Goal: Information Seeking & Learning: Learn about a topic

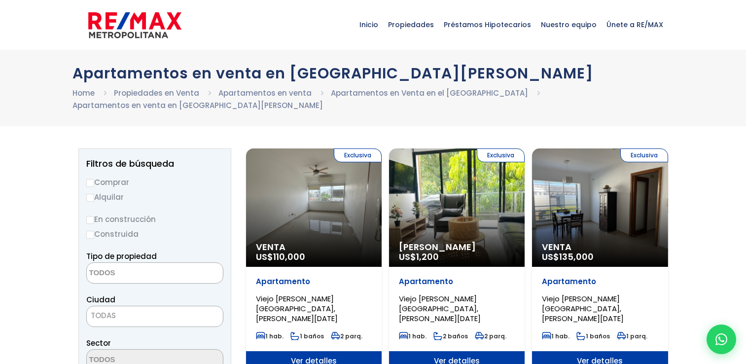
select select
click at [93, 180] on input "Comprar" at bounding box center [90, 183] width 8 height 8
radio input "true"
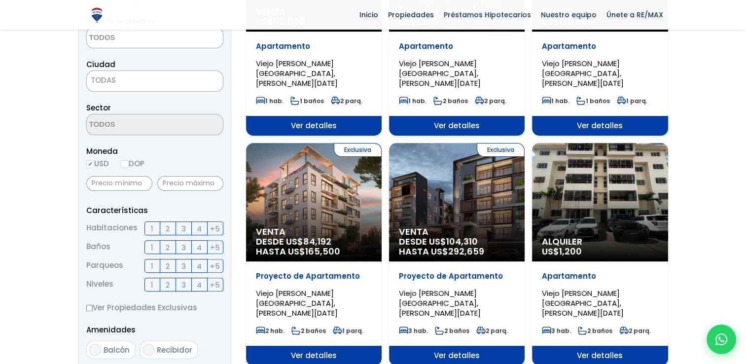
scroll to position [237, 0]
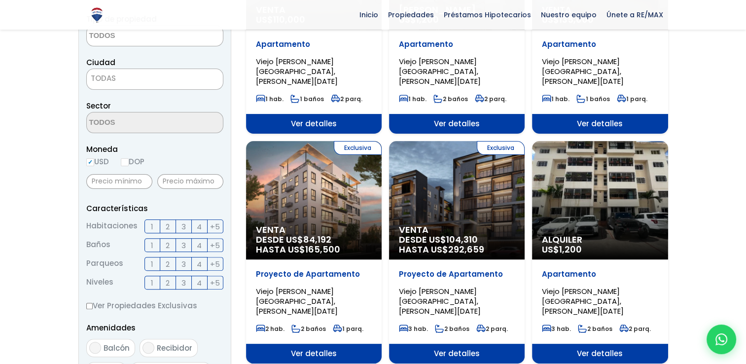
click at [166, 229] on span "2" at bounding box center [168, 226] width 4 height 12
click at [0, 0] on input "2" at bounding box center [0, 0] width 0 height 0
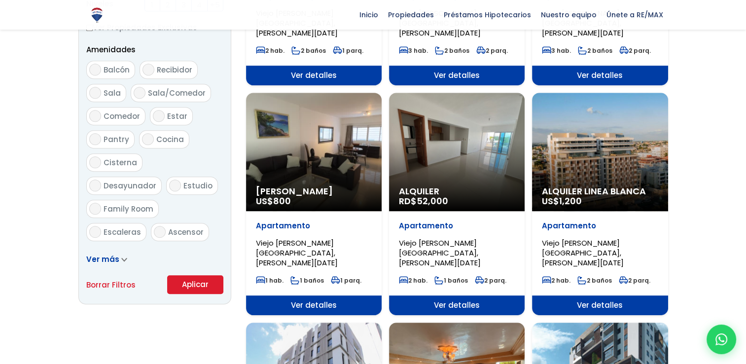
scroll to position [518, 0]
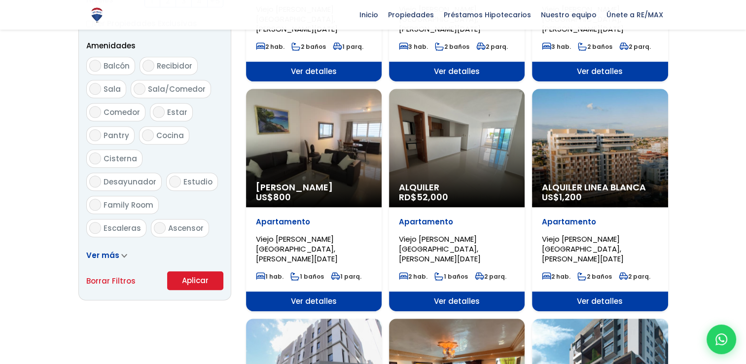
click at [191, 275] on button "Aplicar" at bounding box center [195, 280] width 56 height 19
click at [194, 281] on button "Aplicar" at bounding box center [195, 280] width 56 height 19
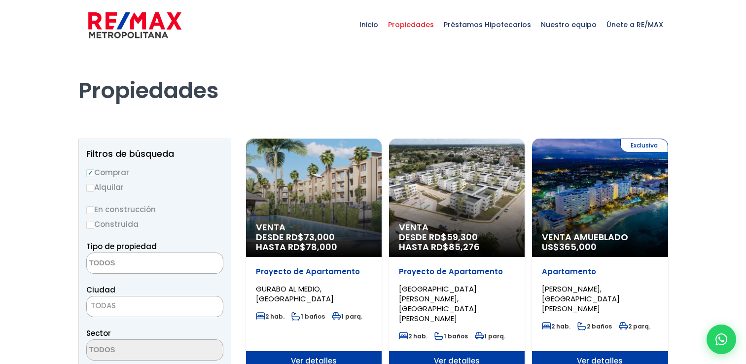
select select
click at [210, 259] on span at bounding box center [154, 262] width 137 height 21
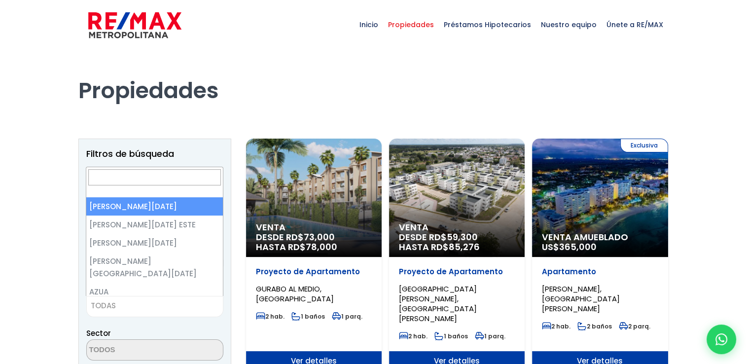
click at [118, 308] on span "TODAS" at bounding box center [155, 306] width 136 height 14
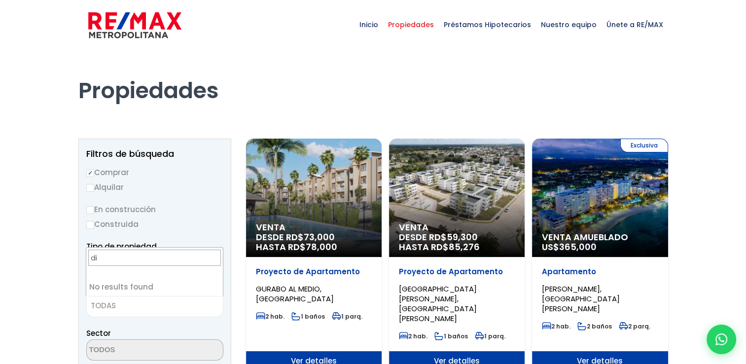
type input "d"
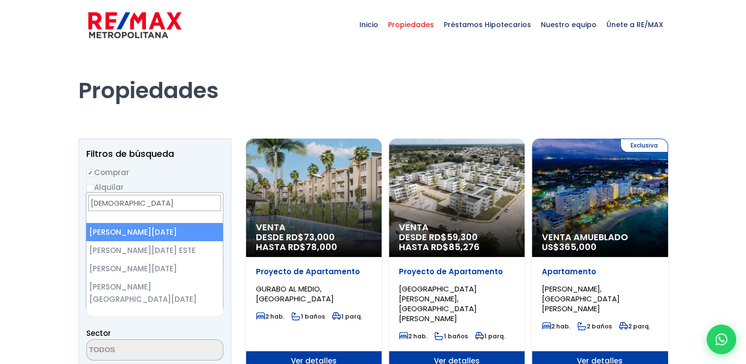
type input "santo"
select select "1"
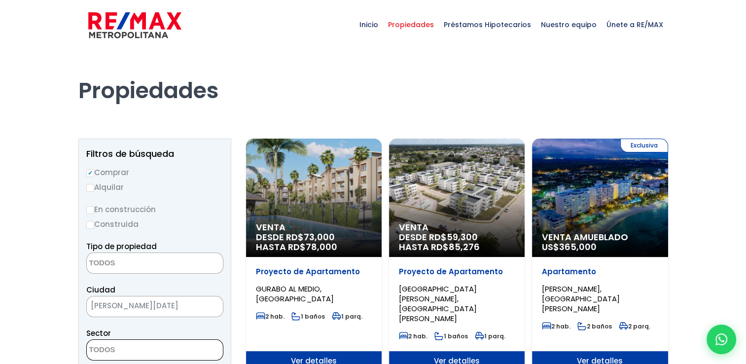
click at [139, 346] on textarea "Search" at bounding box center [135, 350] width 96 height 21
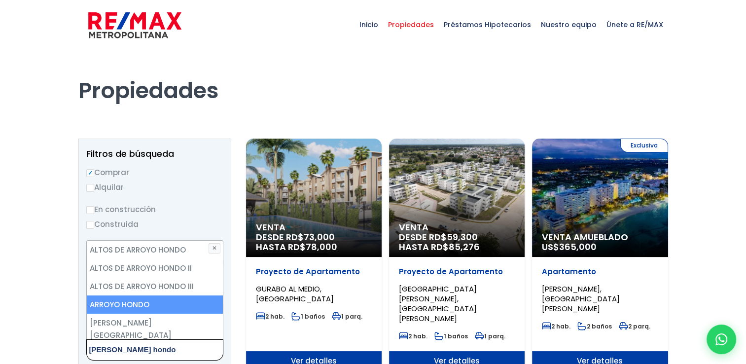
type textarea "arroyo hondo"
click at [139, 307] on li "ARROYO HONDO" at bounding box center [155, 304] width 136 height 18
select select "98"
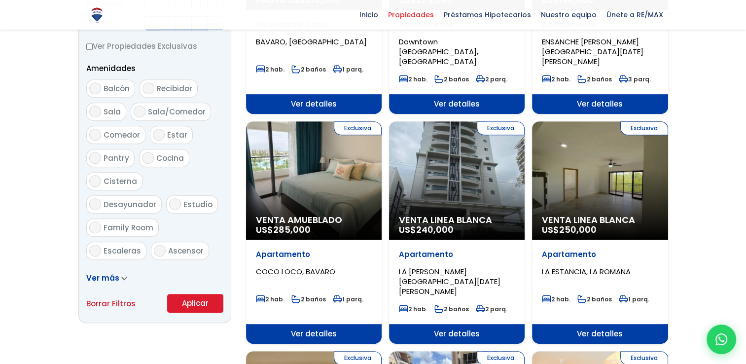
scroll to position [494, 0]
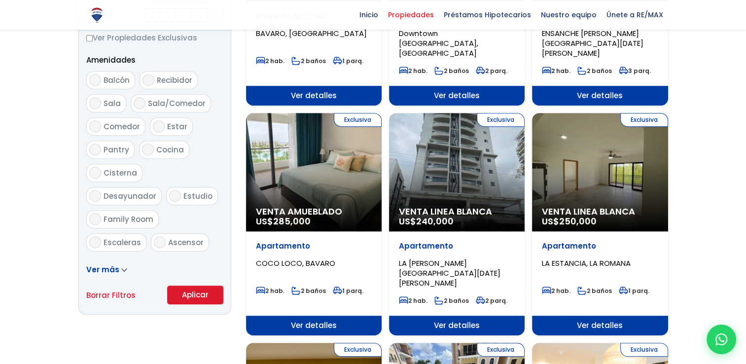
click at [201, 297] on button "Aplicar" at bounding box center [195, 294] width 56 height 19
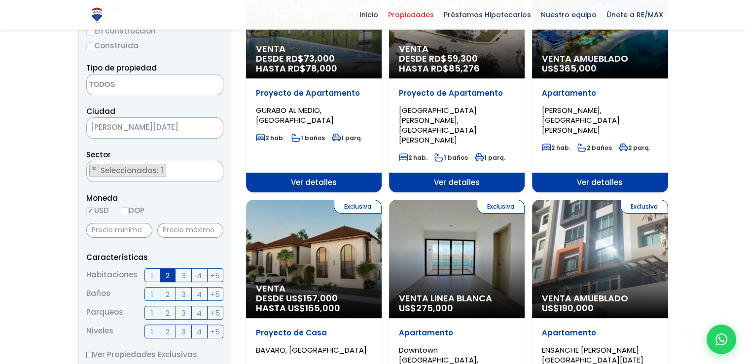
scroll to position [137, 0]
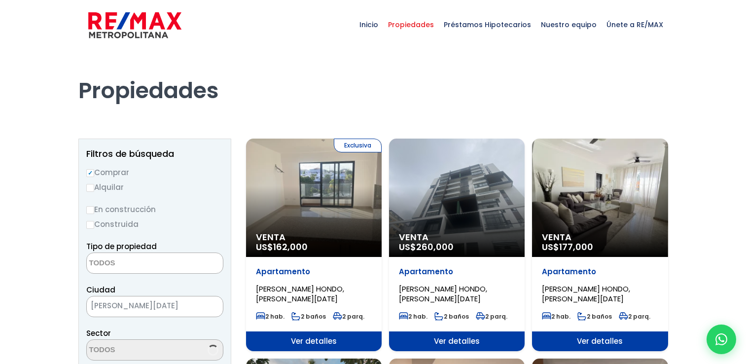
select select
select select "98"
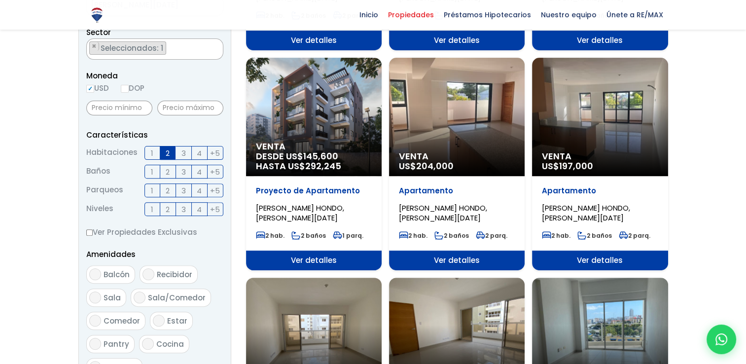
scroll to position [302, 0]
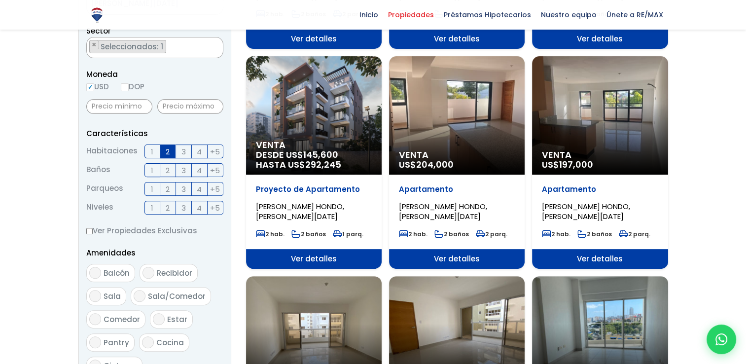
click at [337, 131] on div "Venta DESDE US$ 145,600 HASTA US$ 292,245" at bounding box center [314, 115] width 136 height 118
click at [319, 253] on span "Ver detalles" at bounding box center [314, 259] width 136 height 20
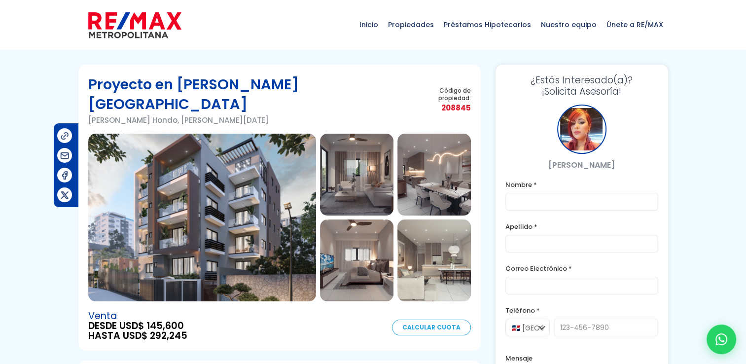
click at [454, 245] on img at bounding box center [433, 260] width 73 height 82
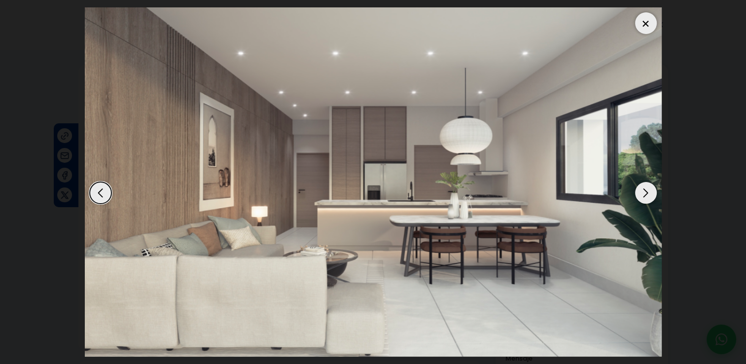
click at [649, 194] on div "Next slide" at bounding box center [646, 193] width 22 height 22
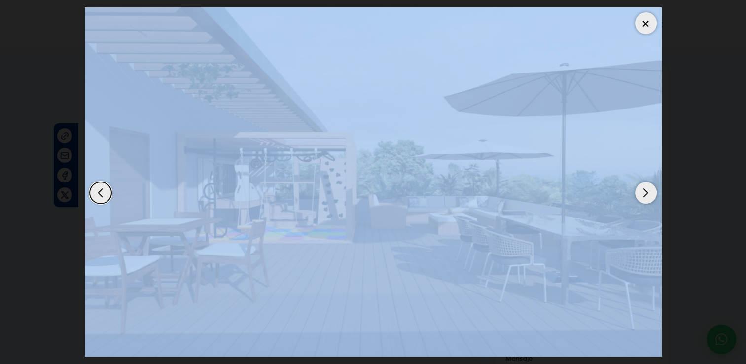
click at [649, 194] on div "Next slide" at bounding box center [646, 193] width 22 height 22
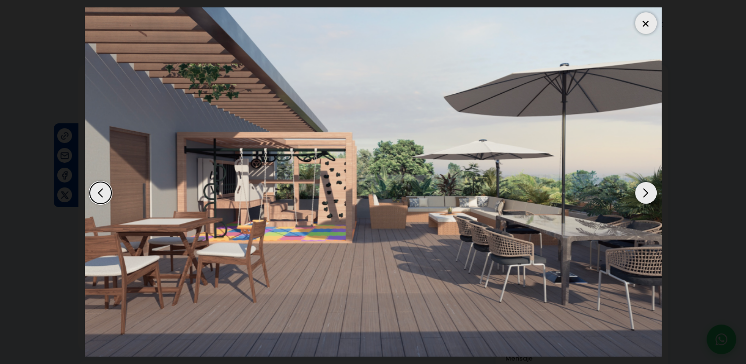
click at [649, 194] on div "Next slide" at bounding box center [646, 193] width 22 height 22
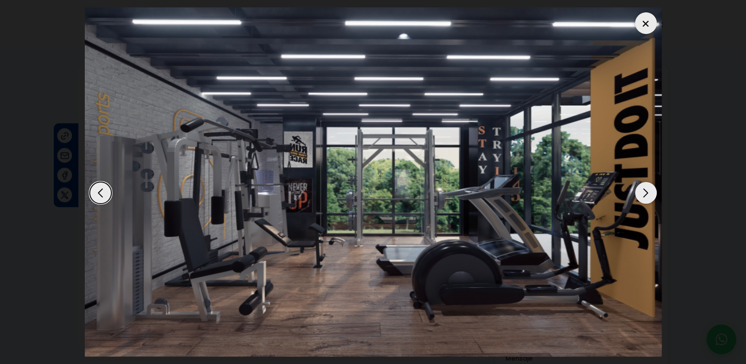
click at [97, 194] on div "Previous slide" at bounding box center [101, 193] width 22 height 22
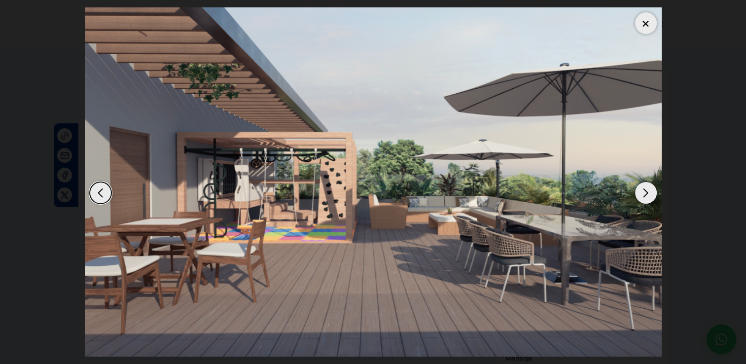
click at [645, 186] on div "Next slide" at bounding box center [646, 193] width 22 height 22
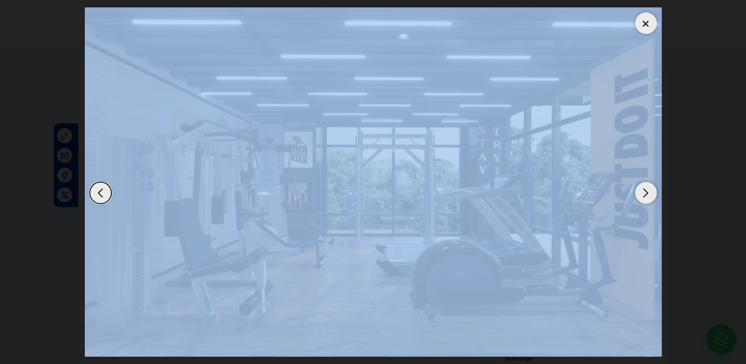
click at [645, 186] on div "Next slide" at bounding box center [646, 193] width 22 height 22
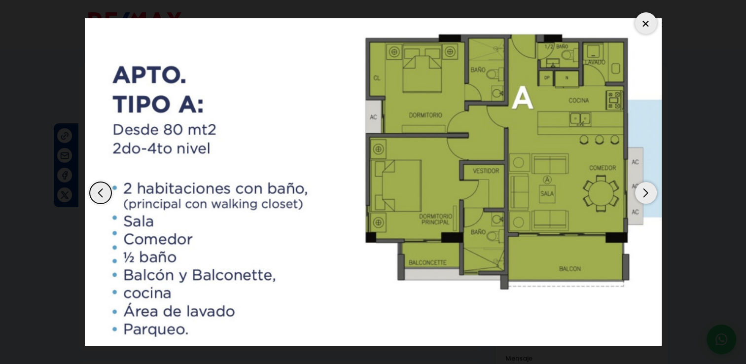
drag, startPoint x: 645, startPoint y: 186, endPoint x: 699, endPoint y: 219, distance: 63.5
click at [669, 219] on dialog at bounding box center [372, 182] width 591 height 364
click at [648, 192] on div "Next slide" at bounding box center [646, 193] width 22 height 22
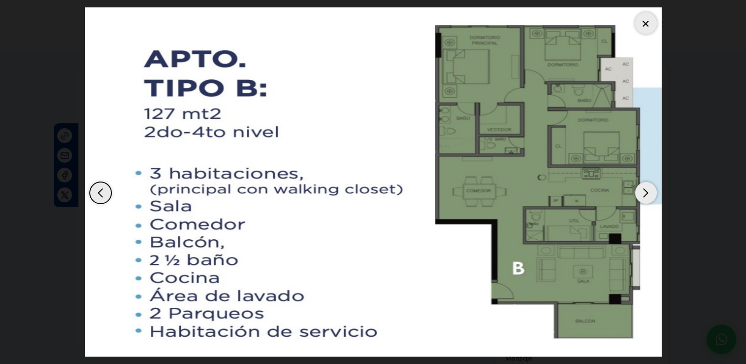
click at [648, 192] on div "Next slide" at bounding box center [646, 193] width 22 height 22
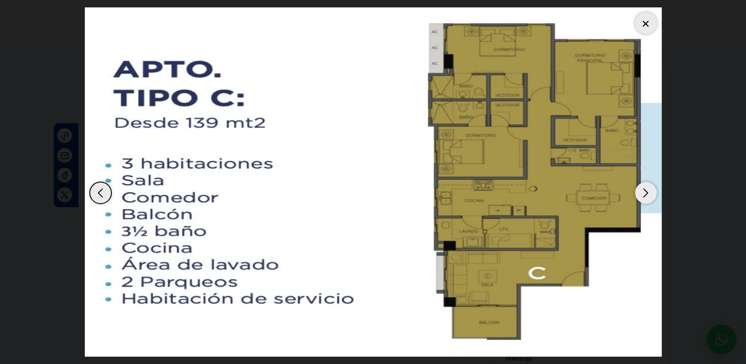
click at [648, 192] on div "Next slide" at bounding box center [646, 193] width 22 height 22
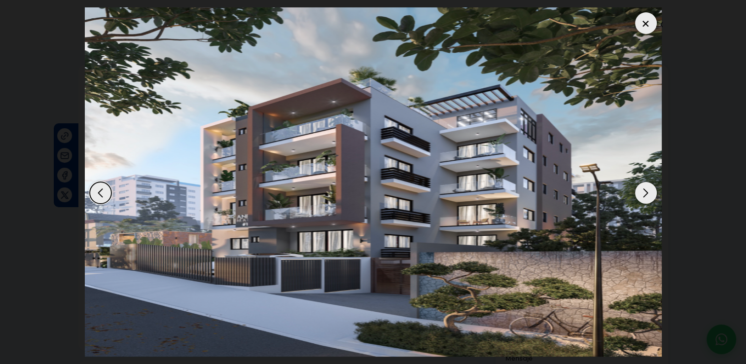
click at [648, 31] on div at bounding box center [646, 23] width 22 height 22
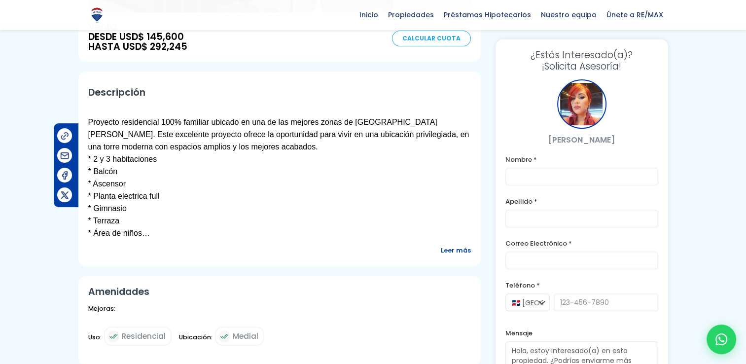
scroll to position [301, 0]
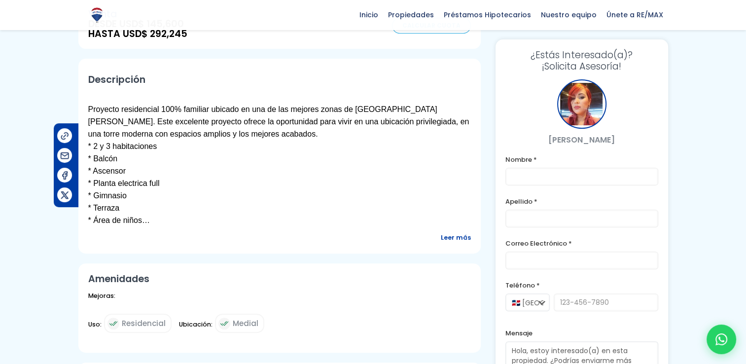
click at [457, 231] on span "Leer más" at bounding box center [456, 237] width 30 height 12
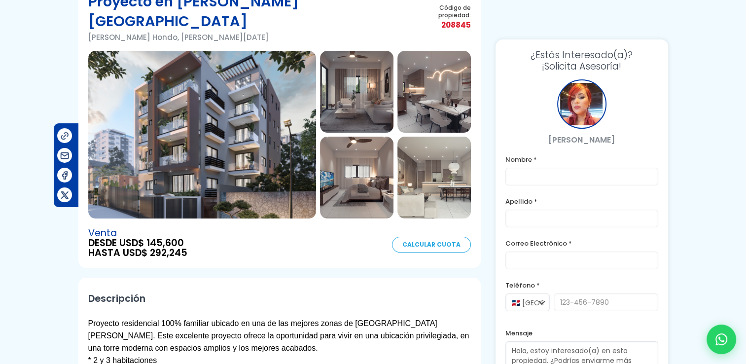
scroll to position [0, 0]
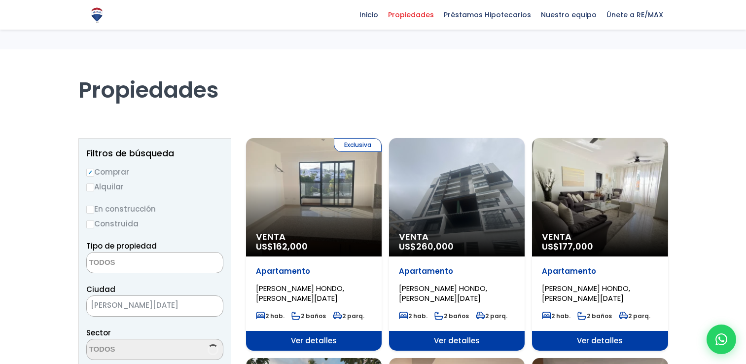
select select
select select "98"
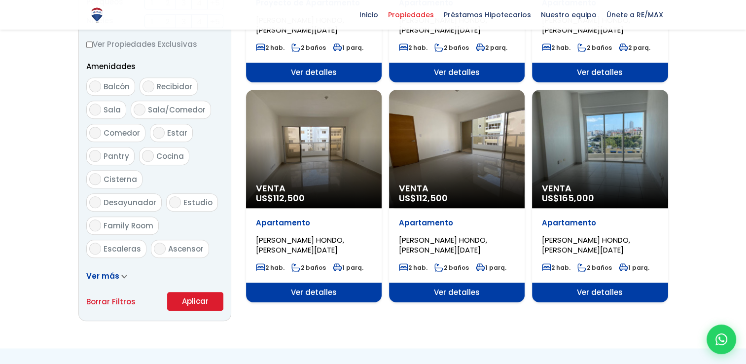
scroll to position [481, 0]
